Goal: Check status: Check status

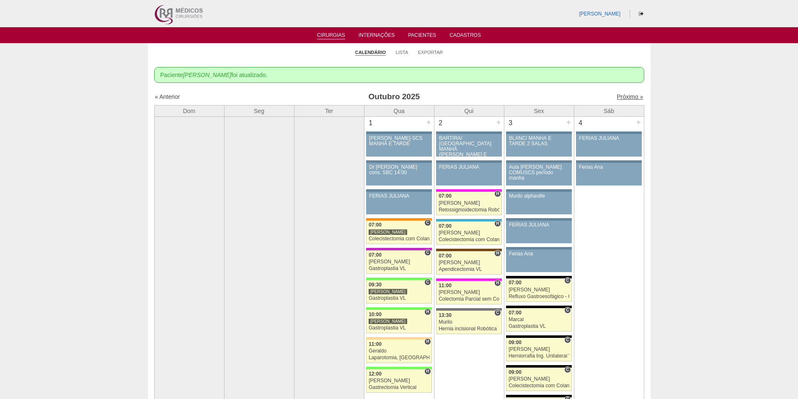
click at [622, 96] on link "Próximo »" at bounding box center [630, 96] width 26 height 7
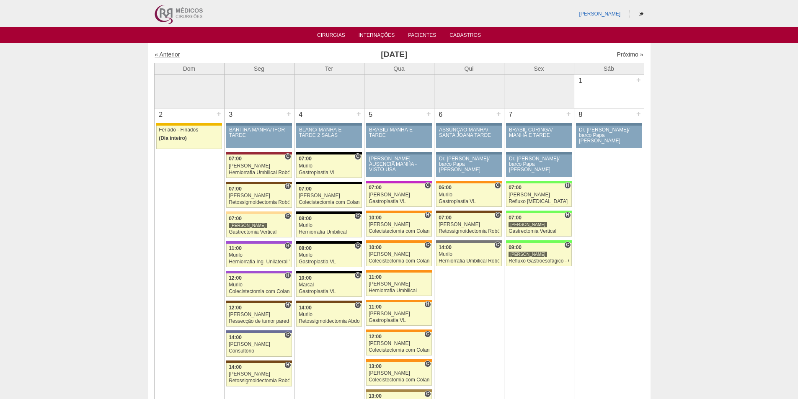
click at [173, 55] on link "« Anterior" at bounding box center [167, 54] width 25 height 7
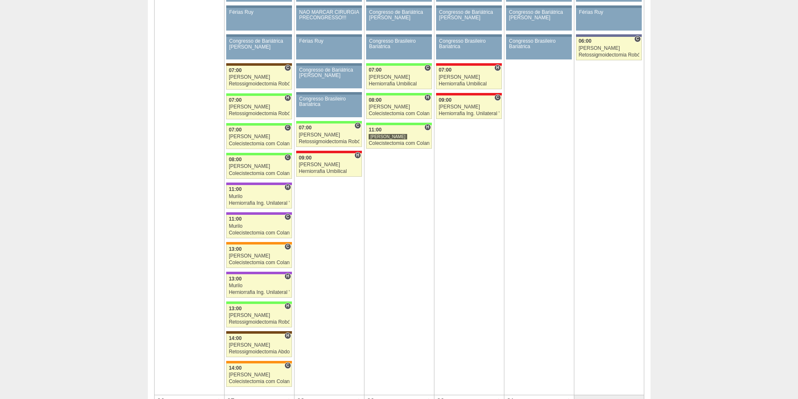
scroll to position [1348, 0]
